Goal: Ask a question

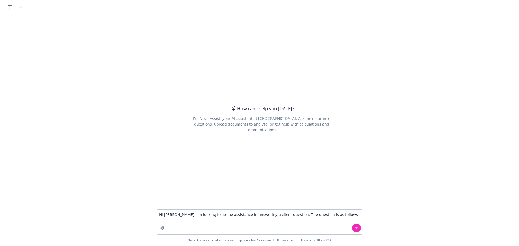
type textarea "Hi [PERSON_NAME], I'm looking for some assistance in answering a client questio…"
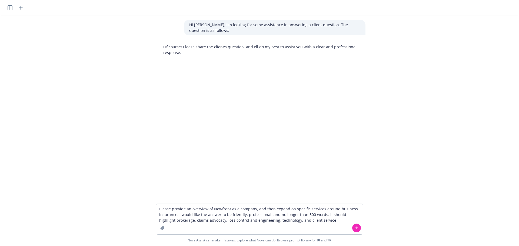
type textarea "Please provide an overview of Newfront as a company, and then expand on specifi…"
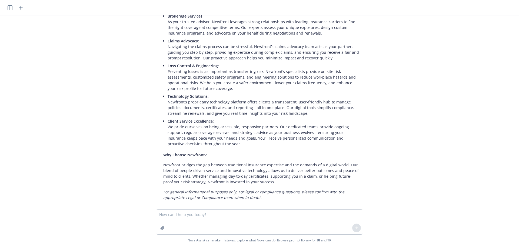
scroll to position [162, 0]
click at [184, 217] on textarea at bounding box center [259, 222] width 207 height 25
drag, startPoint x: 303, startPoint y: 214, endPoint x: 319, endPoint y: 199, distance: 21.8
click at [304, 214] on textarea "Can you expand the technology section to include commentary on D&O analytics, c…" at bounding box center [259, 222] width 207 height 25
type textarea "Can you expand the technology section to include commentary on D&O analytics, c…"
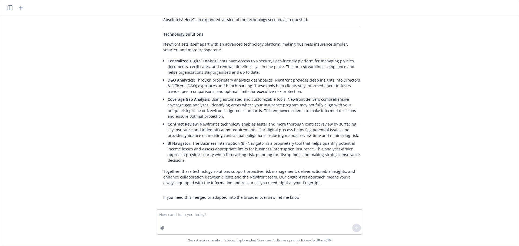
scroll to position [379, 0]
click at [197, 218] on textarea at bounding box center [259, 222] width 207 height 25
type textarea "Is there any additional information available around property analytics?"
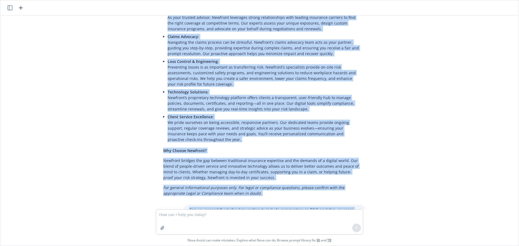
scroll to position [208, 0]
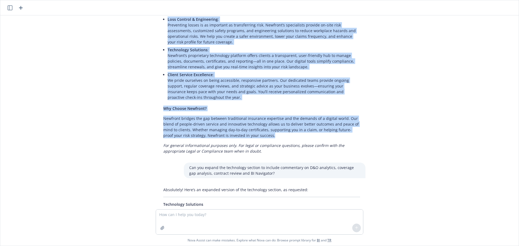
drag, startPoint x: 162, startPoint y: 33, endPoint x: 261, endPoint y: 131, distance: 139.2
click at [261, 131] on div "Overview of Newfront Newfront is a leading commercial insurance and employee be…" at bounding box center [262, 22] width 208 height 267
copy div "Loremips do s ametcon adipiscing elitseddo eiu temporin utlabore etdolorem aliq…"
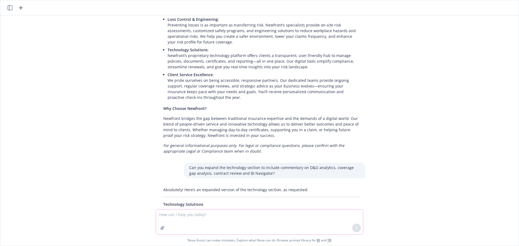
drag, startPoint x: 188, startPoint y: 215, endPoint x: 176, endPoint y: 215, distance: 12.7
click at [188, 215] on textarea at bounding box center [259, 222] width 207 height 25
type textarea "C"
type textarea "How is Newfront structured internally as it relates to client service teams?"
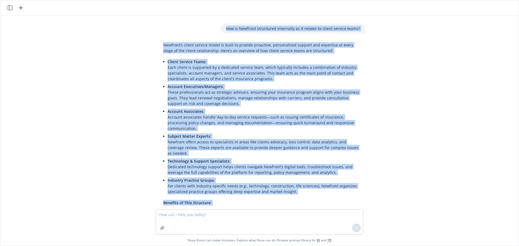
scroll to position [797, 0]
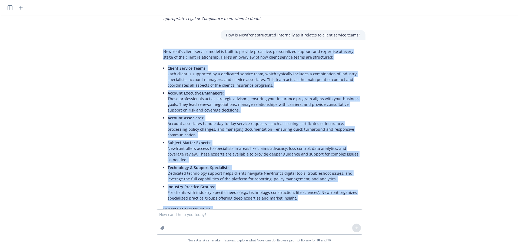
drag, startPoint x: 214, startPoint y: 175, endPoint x: 158, endPoint y: 47, distance: 139.8
click at [158, 47] on div "Newfront’s client service model is built to provide proactive, personalized sup…" at bounding box center [262, 155] width 208 height 217
copy div "Loremips’d sitame consect adipi el seddo ei tempori utlaboree, doloremagnaa eni…"
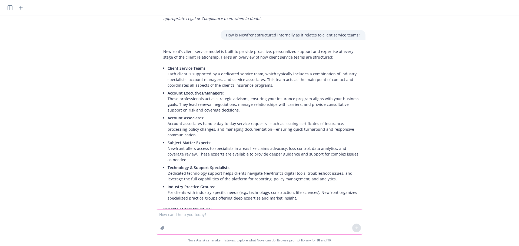
click at [211, 217] on textarea at bounding box center [259, 222] width 207 height 25
type textarea "How does Newfront handle succession planning for their client service teams?"
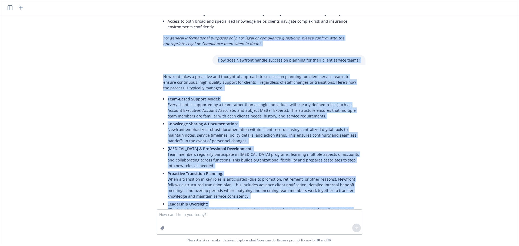
scroll to position [1009, 0]
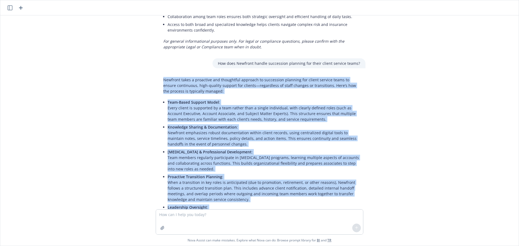
drag, startPoint x: 321, startPoint y: 175, endPoint x: 158, endPoint y: 64, distance: 196.9
click at [158, 75] on div "Newfront takes a proactive and thoughtful approach to succession planning for c…" at bounding box center [262, 179] width 208 height 209
copy div "Loremips dolor s ametconse adi elitseddoe temporin ut laboreetdo magnaali eni a…"
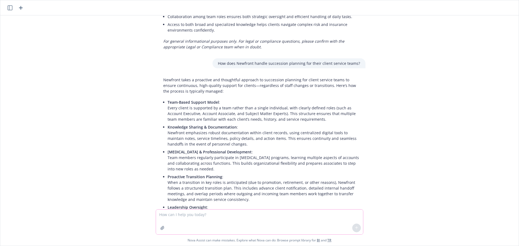
click at [194, 214] on textarea at bounding box center [259, 222] width 207 height 25
type textarea "What makes Newfront's brokerage and marketing model unique?"
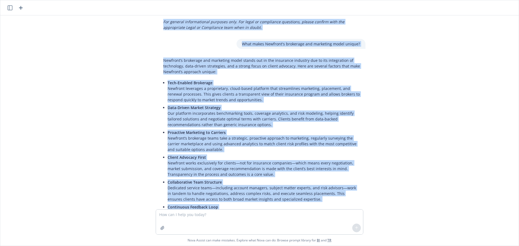
scroll to position [1187, 0]
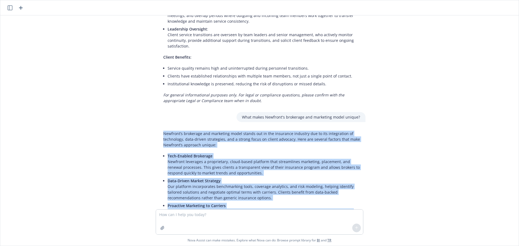
drag, startPoint x: 183, startPoint y: 153, endPoint x: 159, endPoint y: 113, distance: 47.0
copy div "Loremips’d sitametco adi elitseddo eiusm tempor inc ut lab etdolorem aliquaen a…"
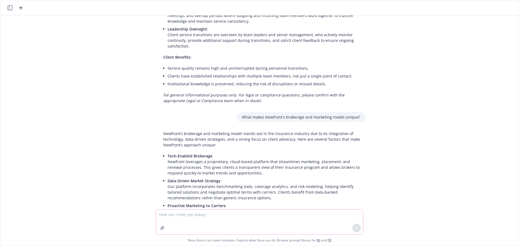
click at [187, 216] on textarea at bounding box center [259, 222] width 207 height 25
type textarea "What are the benefits of clients having meetings directly with underwriters?"
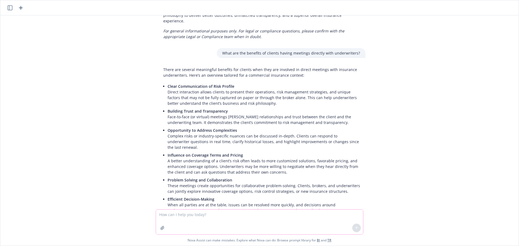
scroll to position [1530, 0]
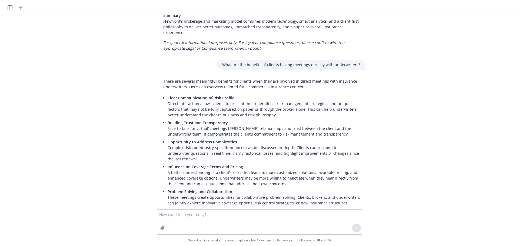
click at [114, 98] on div "Hi [PERSON_NAME], I'm looking for some assistance in answering a client questio…" at bounding box center [259, 112] width 514 height 194
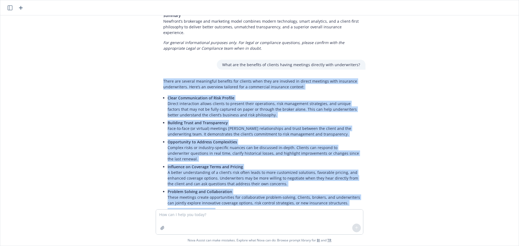
scroll to position [1584, 0]
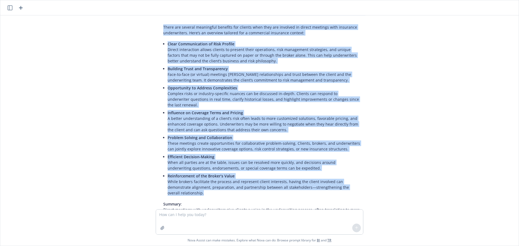
drag, startPoint x: 162, startPoint y: 54, endPoint x: 361, endPoint y: 154, distance: 223.1
click at [361, 154] on div "There are several meaningful benefits for clients when they are involved in dir…" at bounding box center [262, 129] width 208 height 214
copy div "Lorem ips dolorsi ametconsec adipisci eli seddoei temp inci utl etdolore ma ali…"
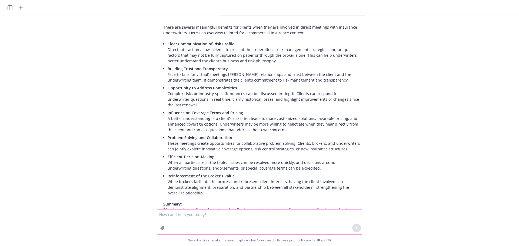
click at [182, 217] on textarea at bounding box center [259, 222] width 207 height 25
type textarea "How does Newfront evaluate insurance companies?"
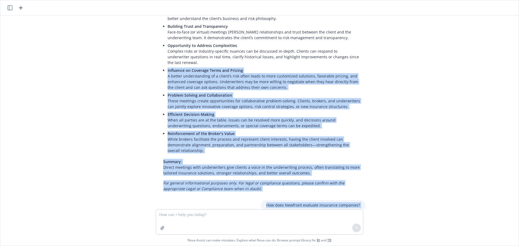
scroll to position [1625, 0]
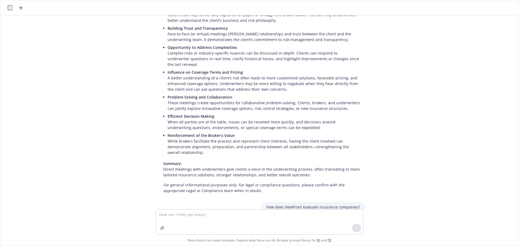
drag, startPoint x: 268, startPoint y: 174, endPoint x: 162, endPoint y: 182, distance: 106.8
copy div "Loremips dolo s ametcons adi elitseddo eiusmodt in utlabore etdolorem aliquaeni…"
click at [177, 214] on textarea at bounding box center [259, 222] width 207 height 25
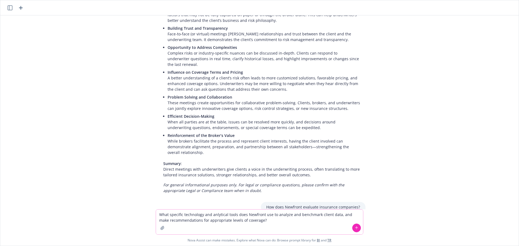
click at [218, 213] on textarea "What specific technology and anlytical tools does Newfront use to analyze and b…" at bounding box center [259, 222] width 207 height 25
click at [260, 221] on textarea "What specific technology and analytical tools does Newfront use to analyze and …" at bounding box center [259, 222] width 207 height 25
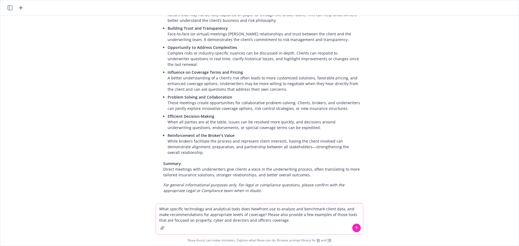
click at [207, 220] on textarea "What specific technology and analytical tools does Newfront use to analyze and …" at bounding box center [259, 219] width 207 height 31
click at [264, 221] on textarea "What specific technology and analytical tools does Newfront use to analyze and …" at bounding box center [259, 219] width 207 height 31
type textarea "What specific technology and analytical tools does Newfront use to analyze and …"
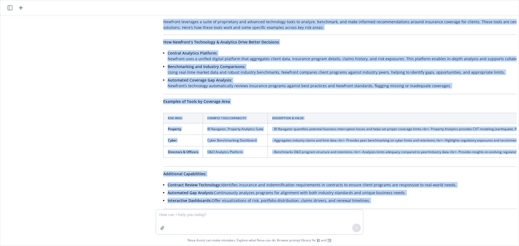
scroll to position [2133, 0]
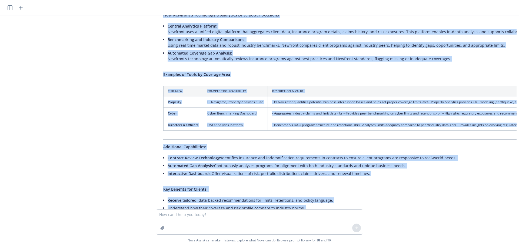
drag, startPoint x: 161, startPoint y: 89, endPoint x: 325, endPoint y: 174, distance: 184.1
click at [325, 174] on div "Newfront leverages a suite of proprietary and advanced technology tools to anal…" at bounding box center [407, 111] width 498 height 243
copy div "Loremips dolorsita c adipi el seddoeiusmo tem incididu utlaboreet dolor ma aliq…"
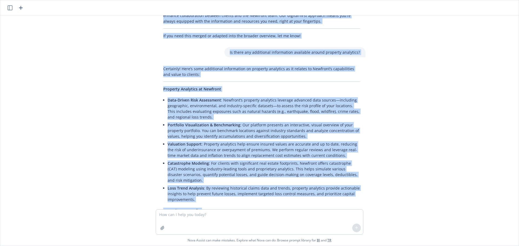
scroll to position [504, 0]
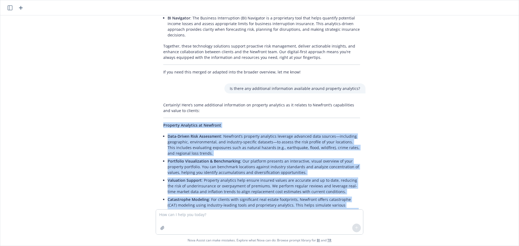
drag, startPoint x: 302, startPoint y: 176, endPoint x: 160, endPoint y: 119, distance: 152.5
click at [160, 119] on div "Certainly! Here’s some additional information on property analytics as it relat…" at bounding box center [262, 208] width 208 height 217
copy div "Loremips Dolorsita co Adipisci Elit-Seddoe Temp Incididunt : Utlabore’e dolorem…"
click at [321, 86] on p "Is there any additional information available around property analytics?" at bounding box center [295, 89] width 130 height 6
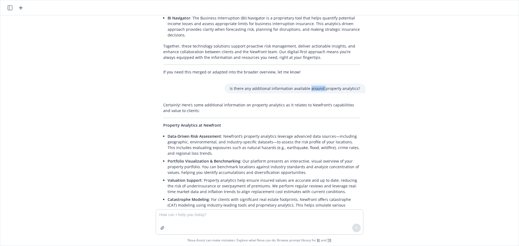
click at [321, 86] on p "Is there any additional information available around property analytics?" at bounding box center [295, 89] width 130 height 6
copy p "Is there any additional information available around property analytics?"
click at [180, 213] on textarea at bounding box center [259, 222] width 207 height 25
paste textarea "Is there any additional information available around property analytics?"
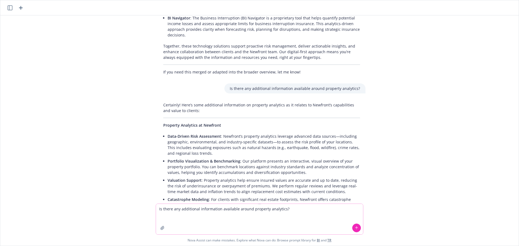
click at [259, 208] on textarea "Is there any additional information available around property analytics?" at bounding box center [259, 219] width 207 height 31
type textarea "Is there any additional information available around D&O analytics?"
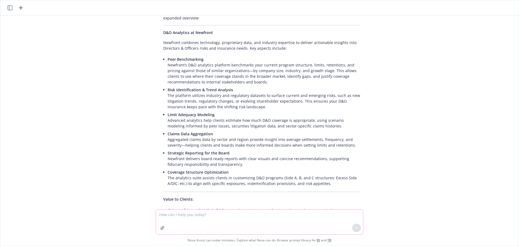
scroll to position [2397, 0]
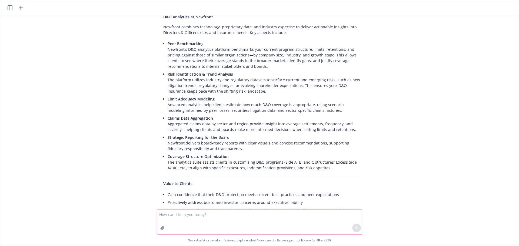
click at [183, 214] on textarea at bounding box center [259, 222] width 207 height 25
type textarea "Can you amend the answer above to include AI-powered D&O modeling?"
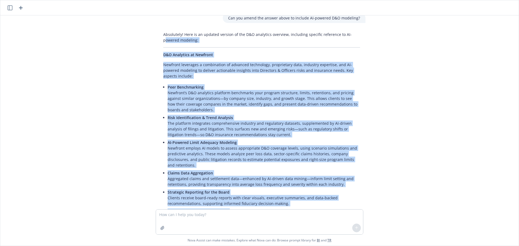
scroll to position [2576, 0]
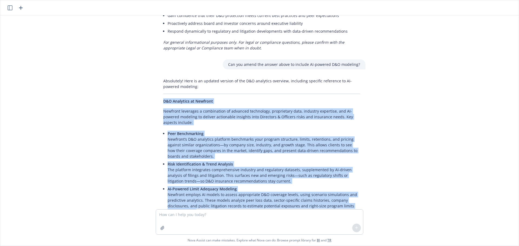
drag, startPoint x: 316, startPoint y: 170, endPoint x: 162, endPoint y: 62, distance: 188.1
click at [162, 76] on div "Absolutely! Here is an updated version of the D&O analytics overview, including…" at bounding box center [262, 205] width 208 height 258
copy div "L&I Dolorsita co Adipisci Elitsedd eiusmodte i utlaboreetd ma aliquaen adminimv…"
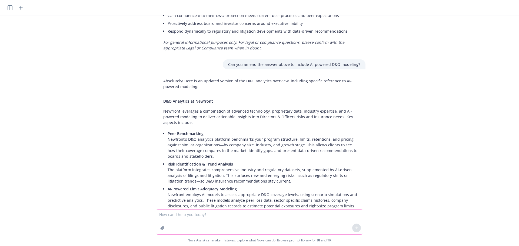
click at [178, 215] on textarea at bounding box center [259, 222] width 207 height 25
type textarea "How many clients with 1000 to 5000 employees does Newfront currently serve?"
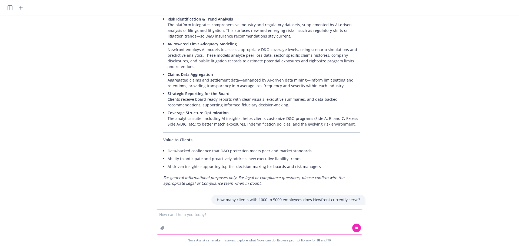
scroll to position [2722, 0]
click at [171, 216] on textarea at bounding box center [259, 222] width 207 height 25
type textarea "How does Newfront assist clients with claims?"
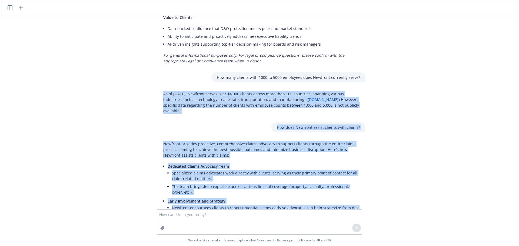
scroll to position [2841, 0]
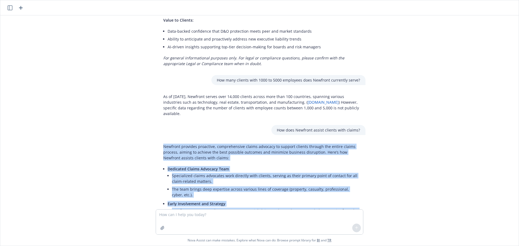
drag, startPoint x: 191, startPoint y: 171, endPoint x: 155, endPoint y: 100, distance: 79.4
click at [193, 214] on textarea at bounding box center [259, 222] width 207 height 25
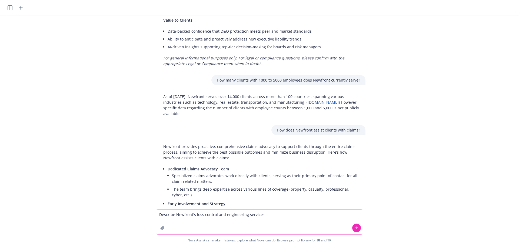
type textarea "Describe Newfront's loss control and engineering services."
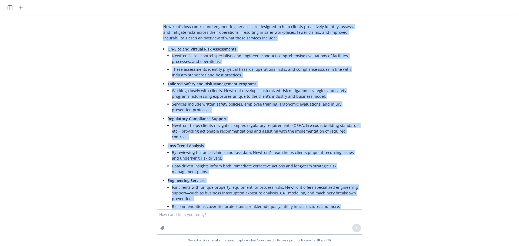
scroll to position [3328, 0]
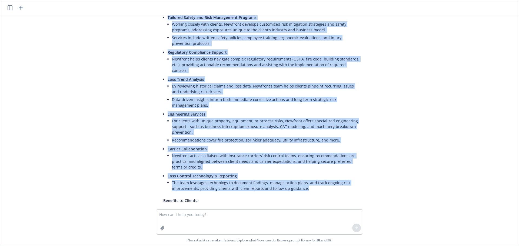
drag, startPoint x: 161, startPoint y: 71, endPoint x: 314, endPoint y: 132, distance: 165.0
click at [314, 132] on div "Newfront’s loss control and engineering services are designed to help clients p…" at bounding box center [262, 102] width 208 height 294
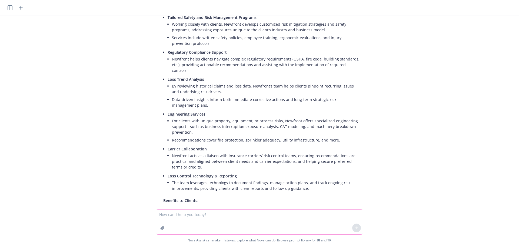
click at [199, 214] on textarea at bounding box center [259, 222] width 207 height 25
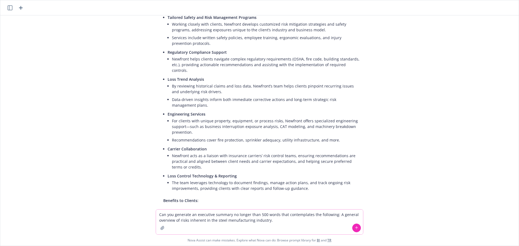
click at [237, 220] on textarea "Can you generate an executive summary no longer than 500 words that contemplate…" at bounding box center [259, 222] width 207 height 25
click at [240, 221] on textarea "Can you generate an executive summary no longer than 500 words that contemplate…" at bounding box center [259, 222] width 207 height 25
click at [277, 222] on textarea "Can you generate an executive summary no longer than 500 words that contemplate…" at bounding box center [259, 222] width 207 height 25
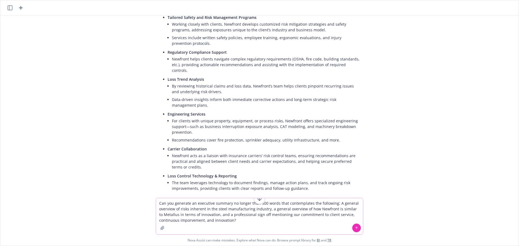
click at [191, 218] on textarea "Can you generate an executive summary no longer than 500 words that contemplate…" at bounding box center [259, 216] width 207 height 36
type textarea "Can you generate an executive summary no longer than 500 words that contemplate…"
click at [359, 229] on button at bounding box center [356, 228] width 9 height 9
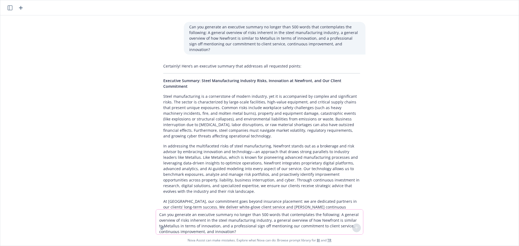
scroll to position [3568, 0]
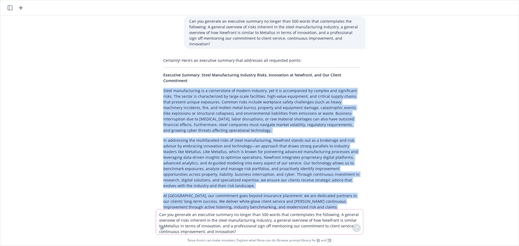
drag, startPoint x: 273, startPoint y: 173, endPoint x: 147, endPoint y: 28, distance: 192.1
click at [147, 28] on div "Hi [PERSON_NAME], I'm looking for some assistance in answering a client questio…" at bounding box center [259, 112] width 514 height 194
